Goal: Information Seeking & Learning: Learn about a topic

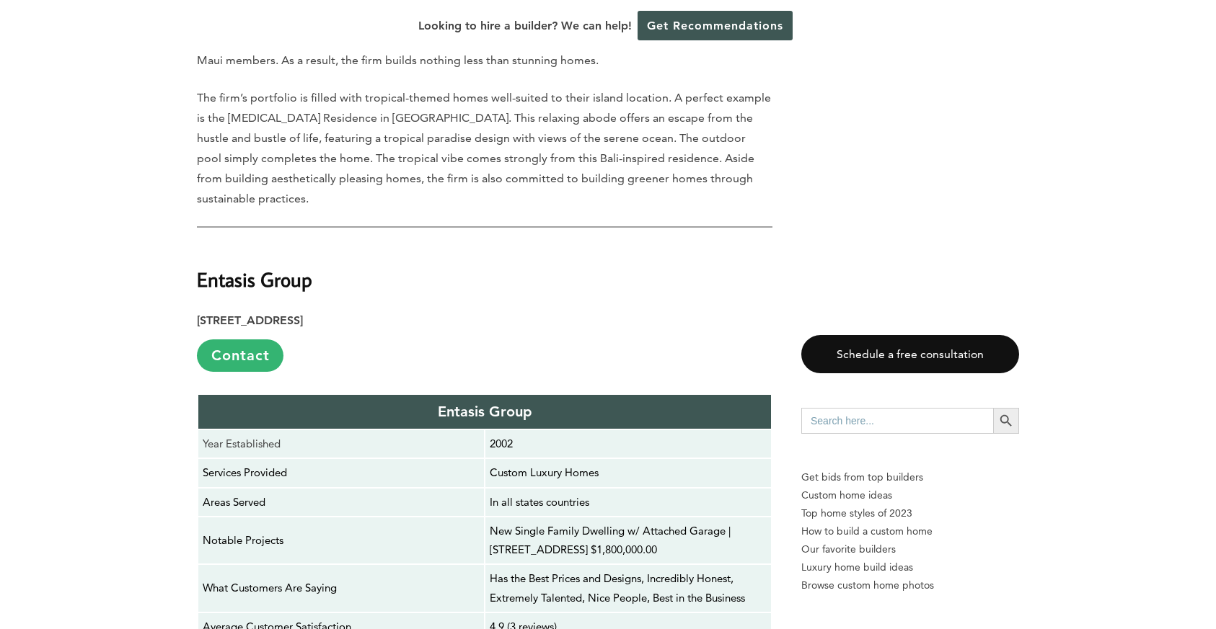
scroll to position [3965, 0]
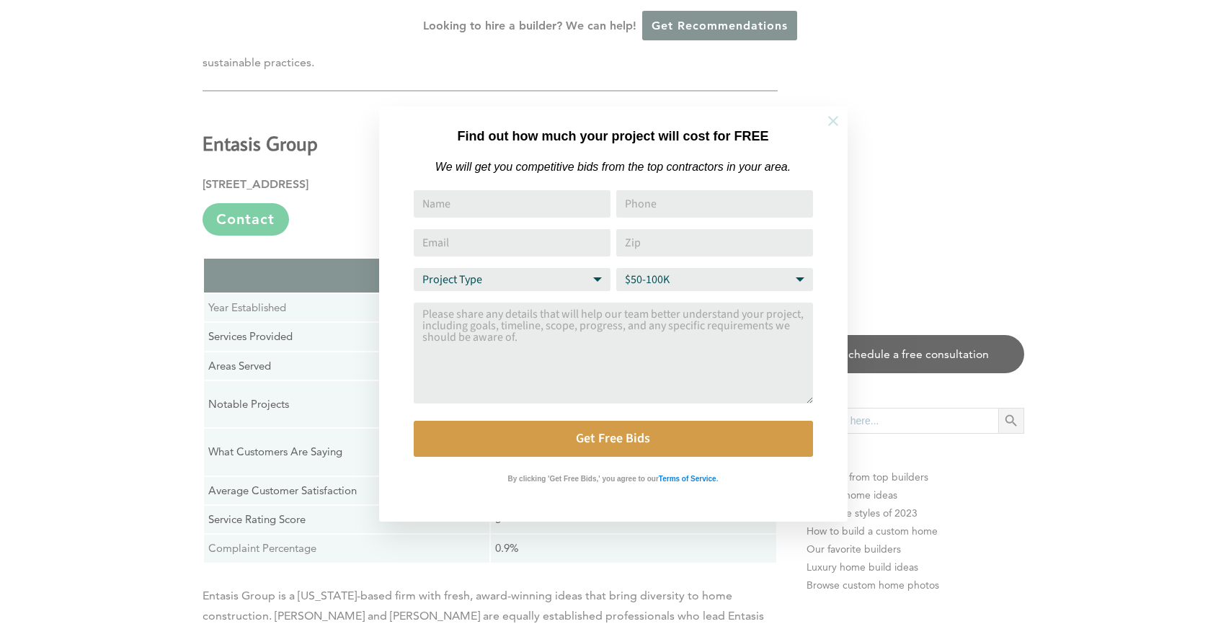
click at [831, 122] on icon at bounding box center [833, 121] width 16 height 16
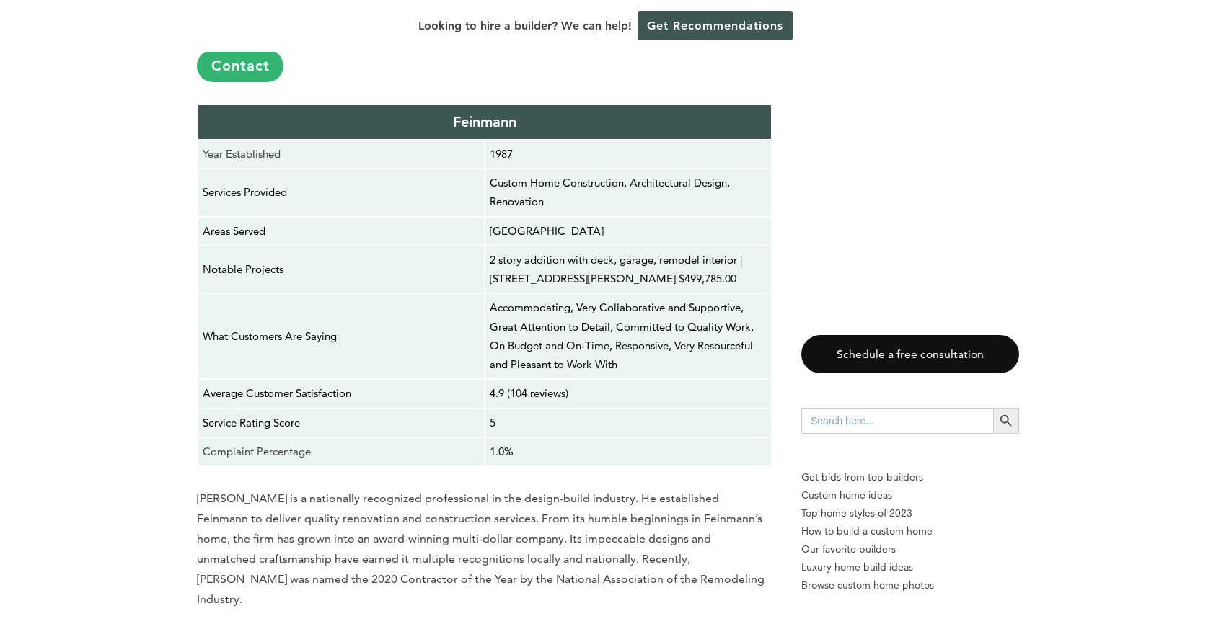
scroll to position [4830, 0]
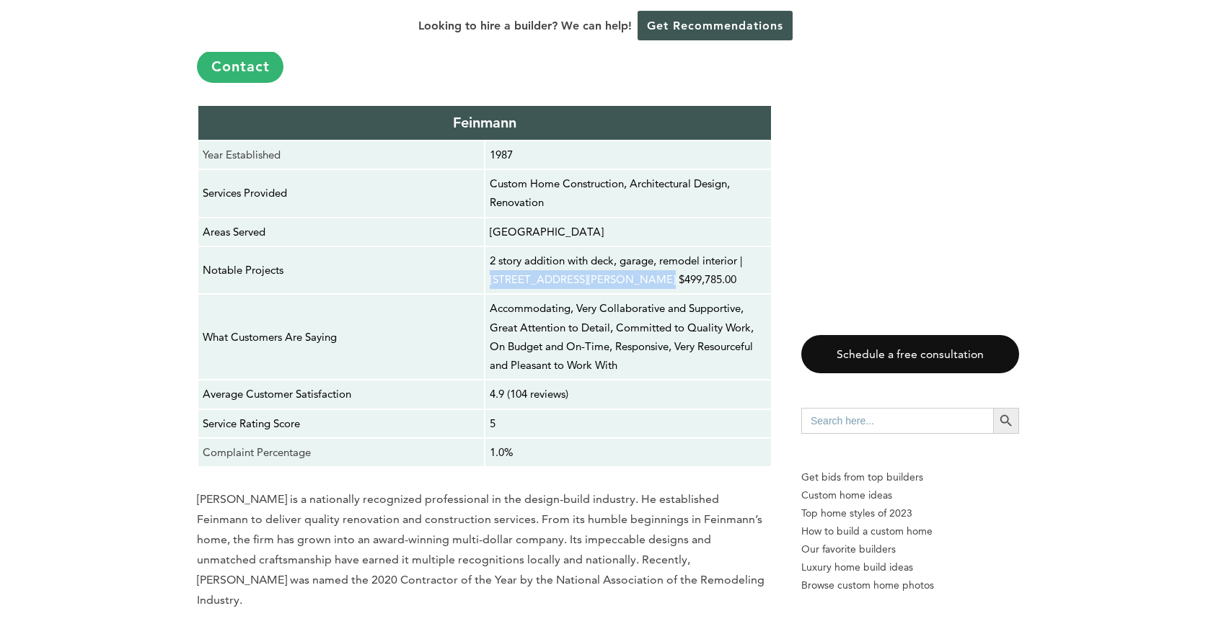
drag, startPoint x: 748, startPoint y: 185, endPoint x: 618, endPoint y: 209, distance: 132.1
click at [618, 252] on p "2 story addition with deck, garage, remodel interior | [STREET_ADDRESS][PERSON_…" at bounding box center [628, 271] width 277 height 38
click at [600, 299] on p "Accommodating, Very Collaborative and Supportive, Great Attention to Detail, Co…" at bounding box center [628, 337] width 277 height 76
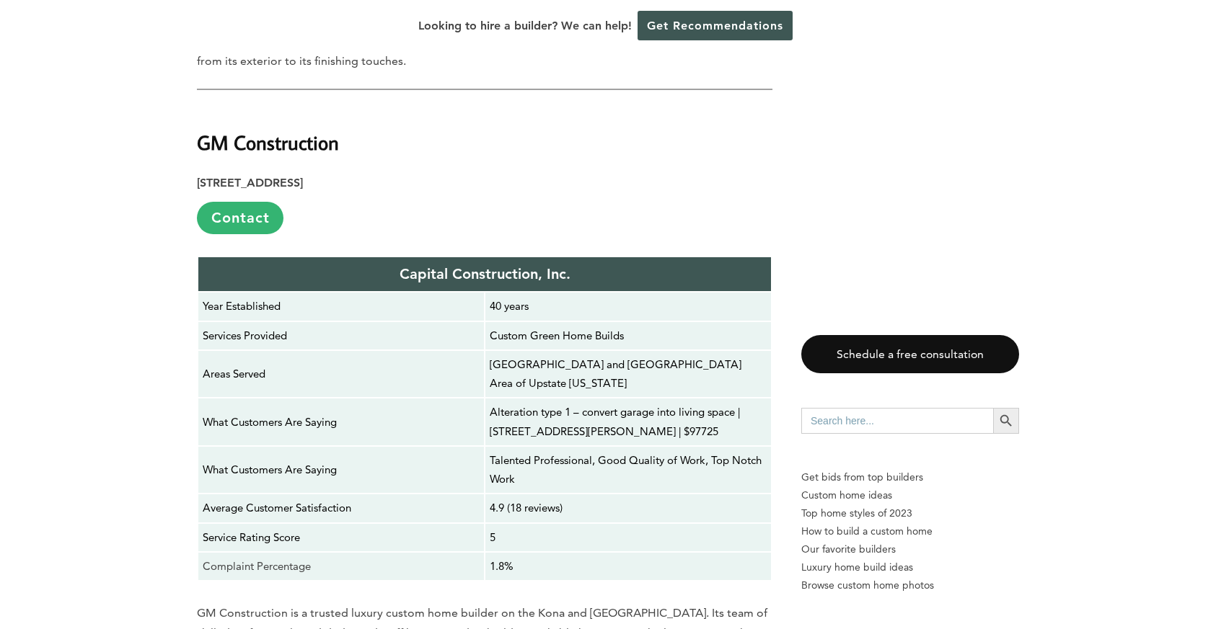
scroll to position [7065, 0]
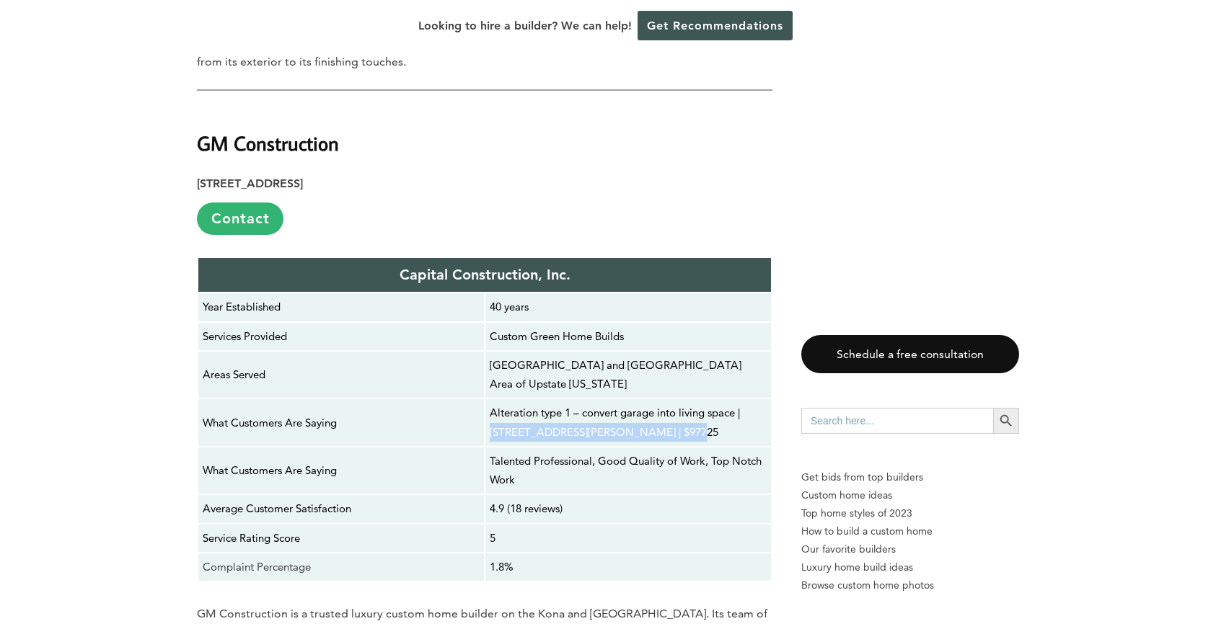
drag, startPoint x: 489, startPoint y: 316, endPoint x: 670, endPoint y: 314, distance: 181.0
click at [670, 403] on div "Alteration type 1 – convert garage into living space | [STREET_ADDRESS][PERSON_…" at bounding box center [628, 423] width 278 height 40
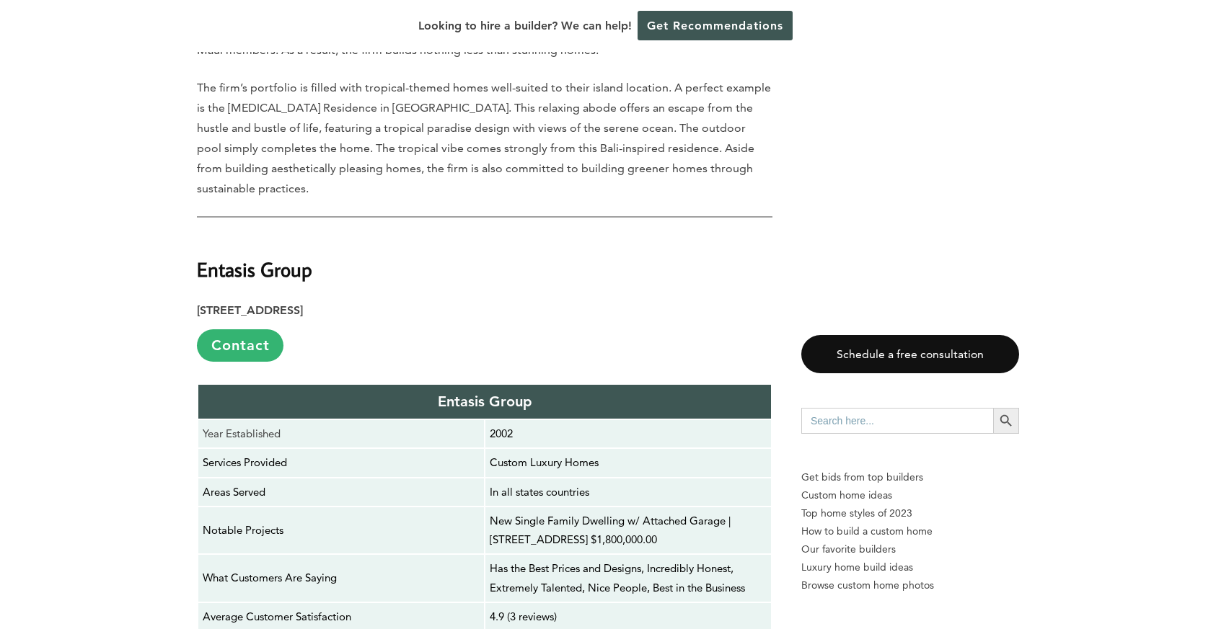
scroll to position [4037, 0]
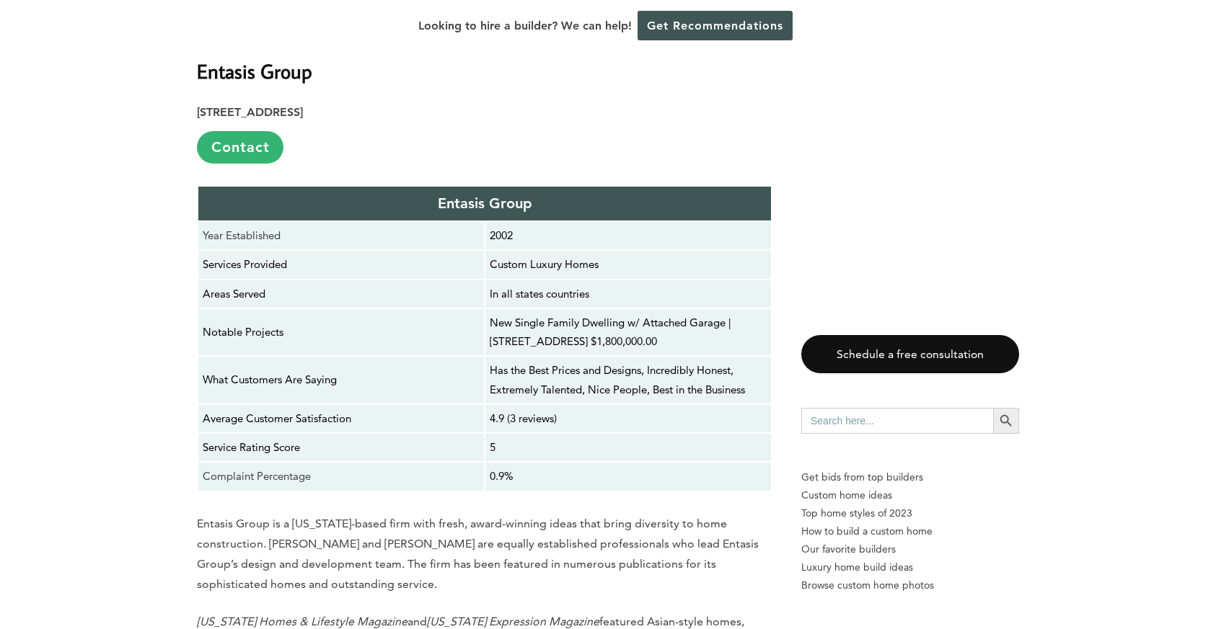
drag, startPoint x: 737, startPoint y: 247, endPoint x: 712, endPoint y: 268, distance: 32.8
click at [712, 314] on p "New Single Family Dwelling w/ Attached Garage | [STREET_ADDRESS] $1,800,000.00" at bounding box center [628, 333] width 277 height 38
click at [676, 467] on p "0.9%" at bounding box center [628, 476] width 277 height 19
drag, startPoint x: 546, startPoint y: 132, endPoint x: 445, endPoint y: 135, distance: 101.0
click at [445, 191] on p "Entasis Group" at bounding box center [485, 203] width 564 height 25
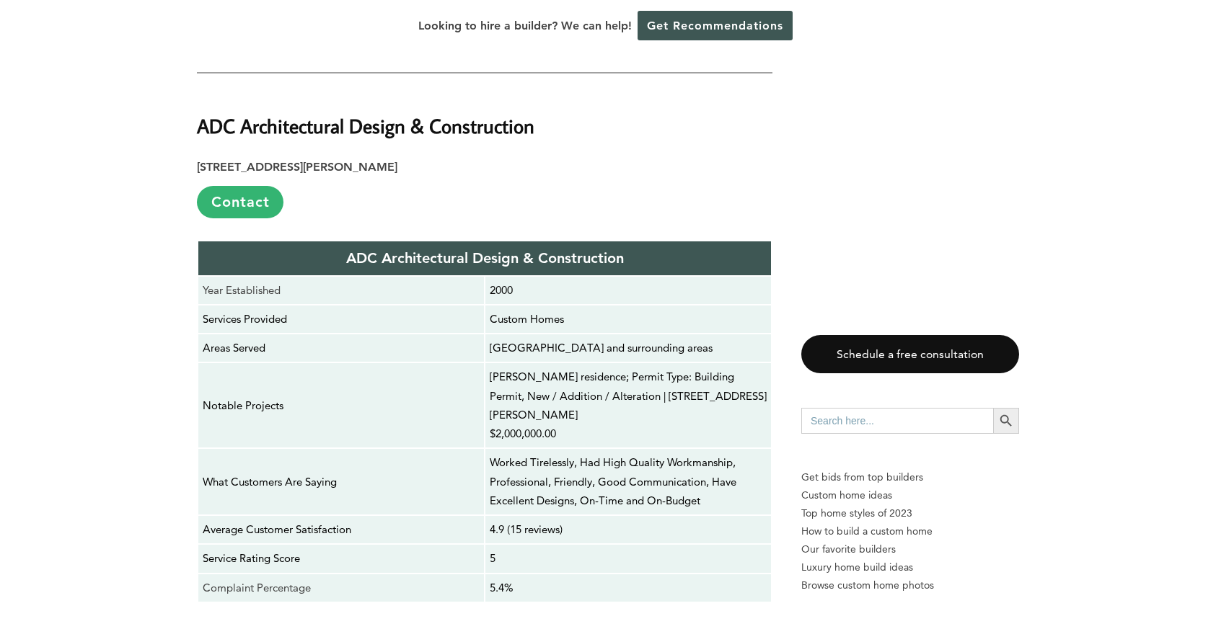
scroll to position [3028, 0]
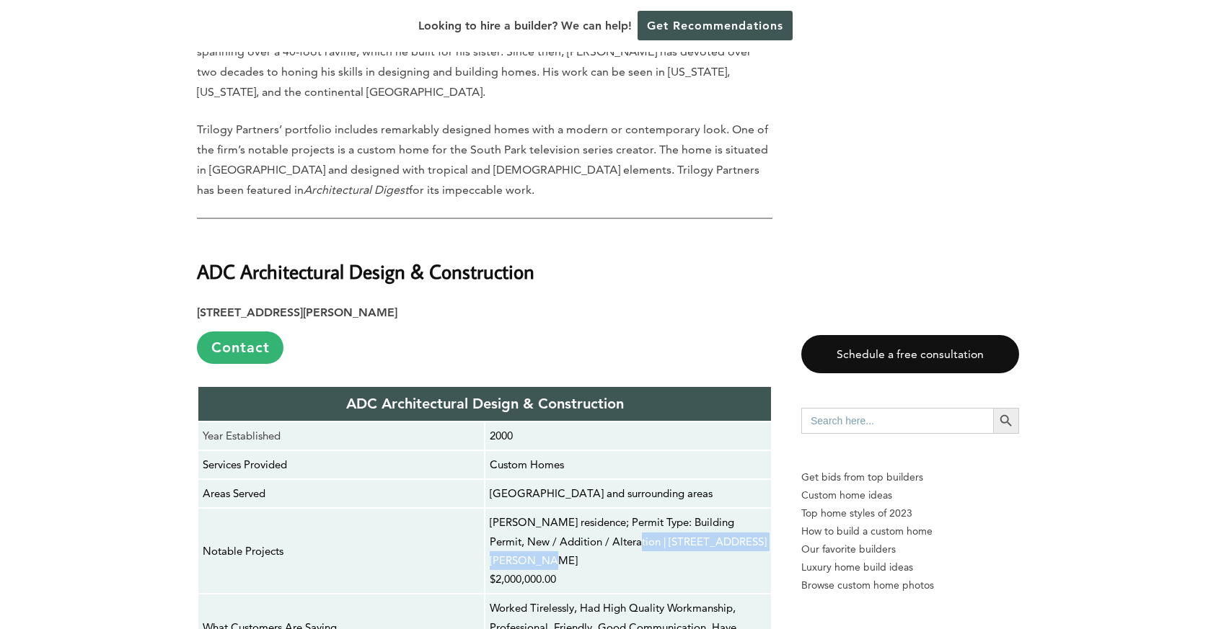
drag, startPoint x: 598, startPoint y: 487, endPoint x: 753, endPoint y: 490, distance: 155.8
click at [753, 513] on p "[PERSON_NAME] residence; Permit Type: Building Permit, New / Addition / Alterat…" at bounding box center [628, 551] width 277 height 76
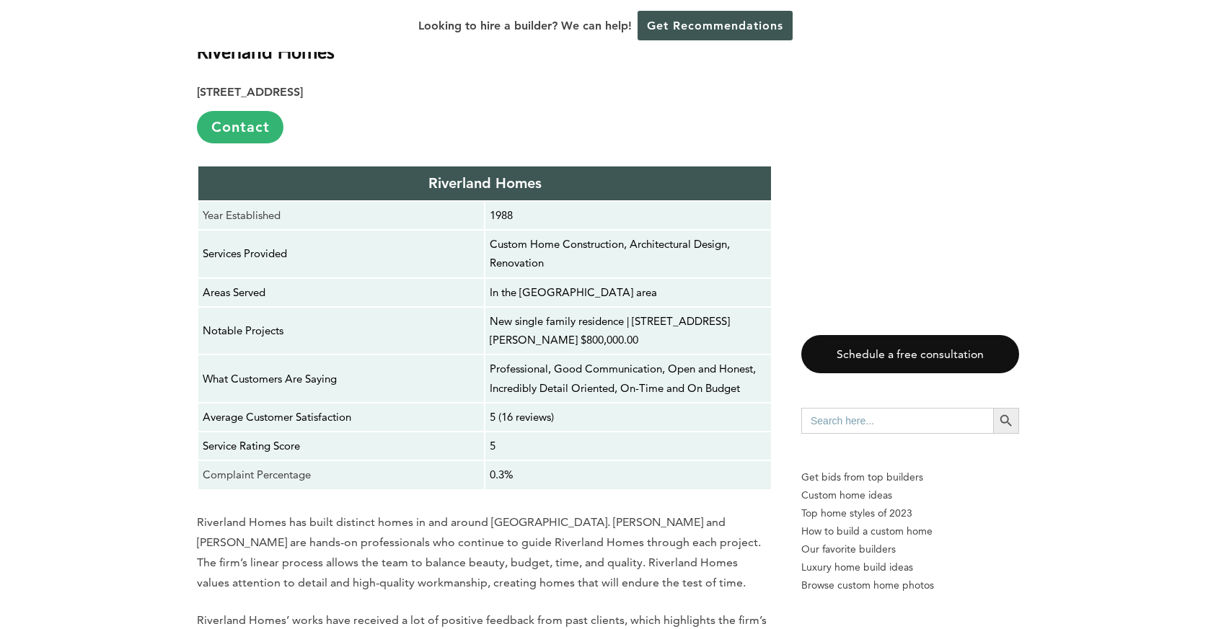
scroll to position [1802, 0]
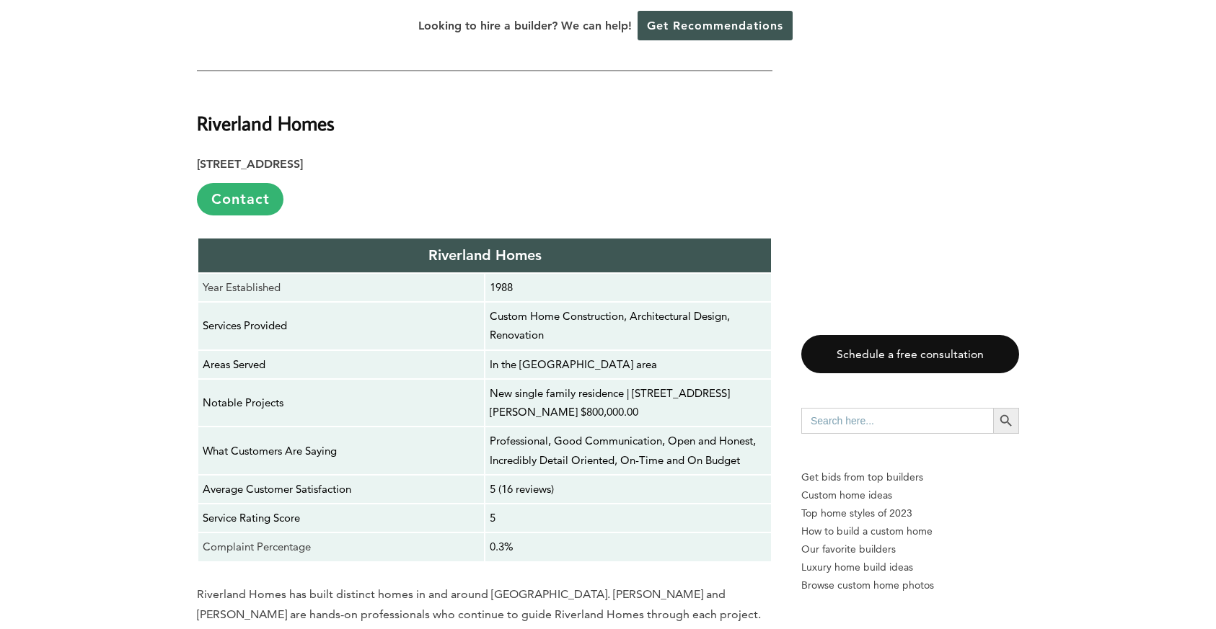
drag, startPoint x: 634, startPoint y: 361, endPoint x: 683, endPoint y: 375, distance: 50.9
click at [683, 384] on p "New single family residence | [STREET_ADDRESS][PERSON_NAME] $800,000.00" at bounding box center [628, 403] width 277 height 38
click at [694, 384] on p "New single family residence | [STREET_ADDRESS][PERSON_NAME] $800,000.00" at bounding box center [628, 403] width 277 height 38
drag, startPoint x: 633, startPoint y: 358, endPoint x: 585, endPoint y: 380, distance: 52.3
click at [585, 384] on p "New single family residence | [STREET_ADDRESS][PERSON_NAME] $800,000.00" at bounding box center [628, 403] width 277 height 38
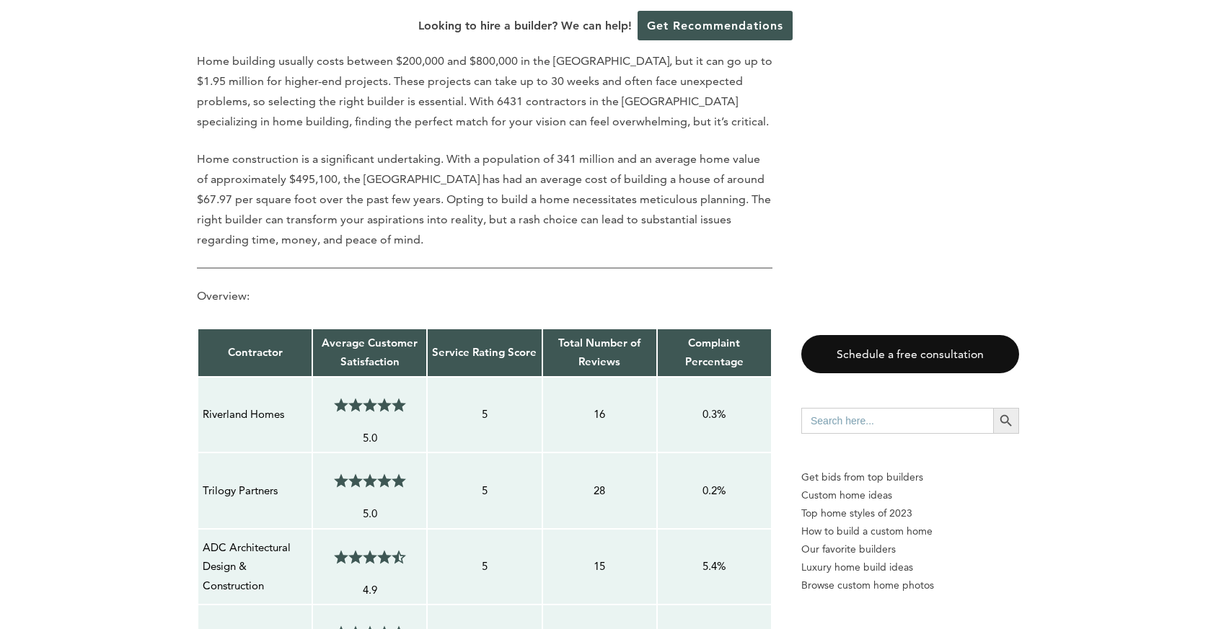
scroll to position [793, 0]
